Goal: Navigation & Orientation: Find specific page/section

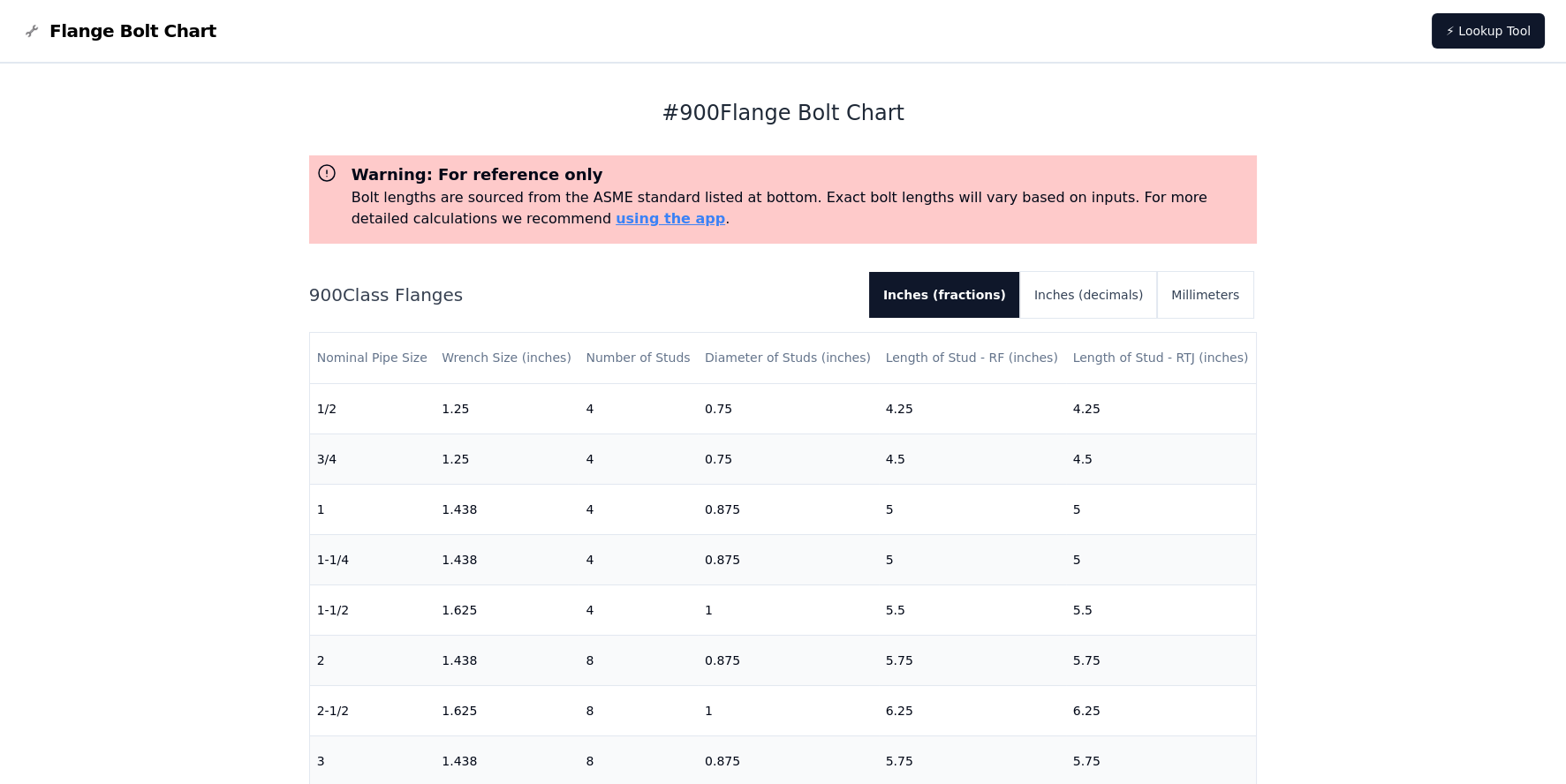
click at [138, 431] on div "# 900 Flange Bolt Chart Warning: For reference only Bolt lengths are sourced fr…" at bounding box center [783, 700] width 1566 height 1274
click at [81, 26] on span "Flange Bolt Chart" at bounding box center [132, 30] width 167 height 25
